Goal: Transaction & Acquisition: Purchase product/service

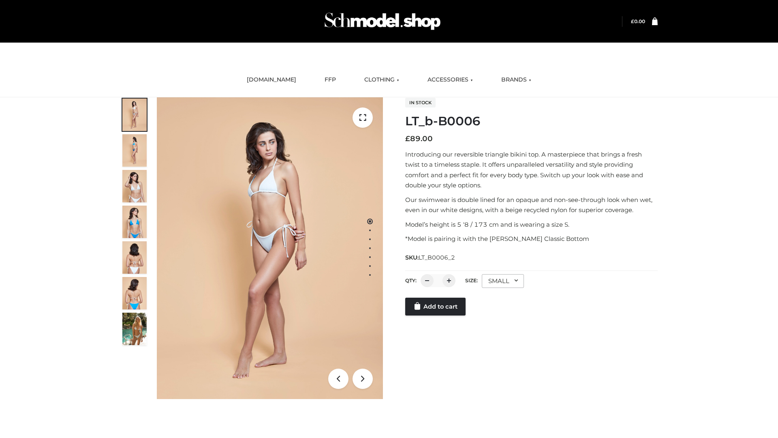
click at [436, 315] on link "Add to cart" at bounding box center [435, 306] width 60 height 18
